Goal: Transaction & Acquisition: Download file/media

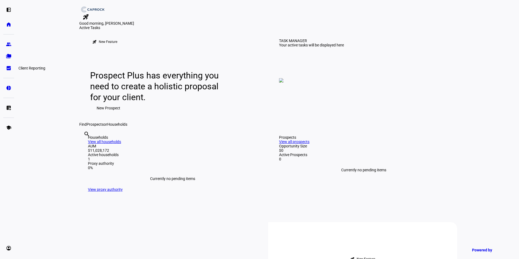
click at [9, 66] on eth-mat-symbol "bid_landscape" at bounding box center [8, 67] width 5 height 5
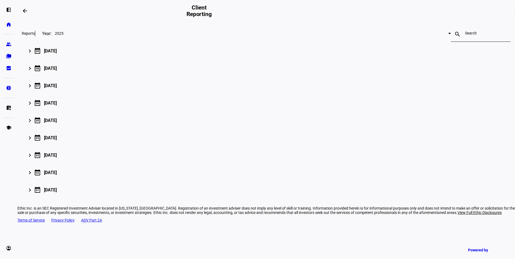
scroll to position [54, 0]
click at [471, 52] on span "Download all (1)" at bounding box center [484, 50] width 27 height 4
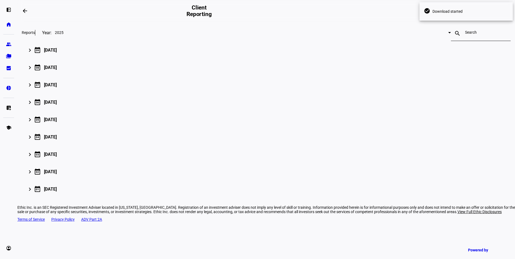
scroll to position [0, 0]
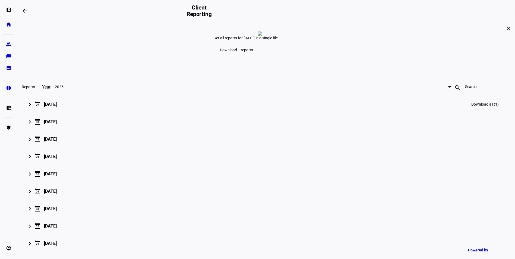
click at [115, 113] on mat-expansion-panel-header "keyboard_arrow_right calendar_today 09 September 2025 Download all (1)" at bounding box center [266, 104] width 489 height 17
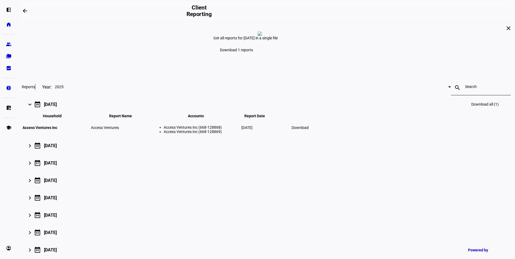
click at [309, 130] on span "Download" at bounding box center [300, 127] width 17 height 4
